Goal: Task Accomplishment & Management: Manage account settings

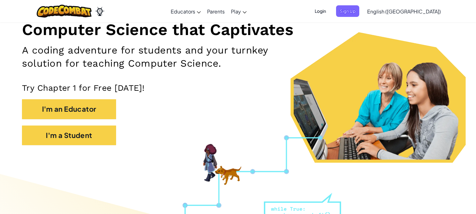
scroll to position [75, 0]
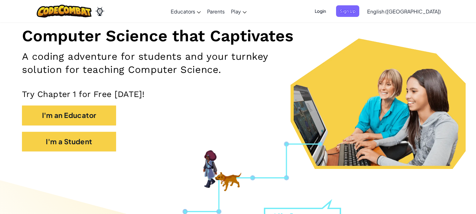
click at [330, 8] on span "Login" at bounding box center [320, 11] width 19 height 12
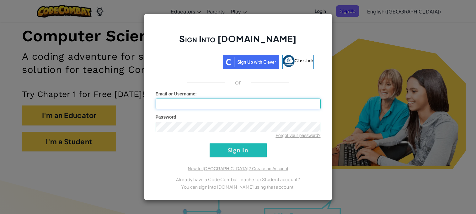
click at [231, 103] on input "Email or Username :" at bounding box center [238, 104] width 165 height 11
click at [227, 154] on input "Sign In" at bounding box center [237, 151] width 57 height 14
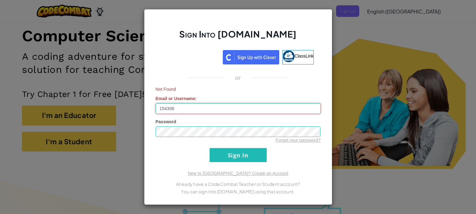
click at [200, 111] on input "154306" at bounding box center [238, 108] width 165 height 11
click at [200, 127] on div at bounding box center [238, 132] width 165 height 11
click at [225, 112] on input "154306" at bounding box center [238, 108] width 165 height 11
type input "154306"
click at [209, 148] on input "Sign In" at bounding box center [237, 155] width 57 height 14
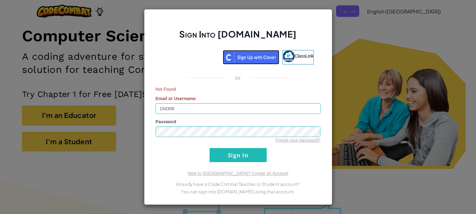
click at [247, 64] on img at bounding box center [251, 57] width 56 height 14
